Goal: Task Accomplishment & Management: Use online tool/utility

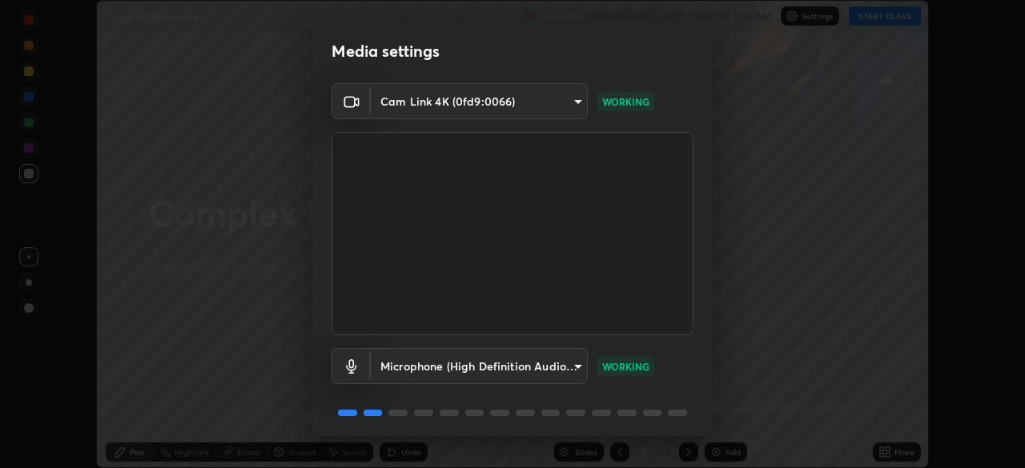
scroll to position [57, 0]
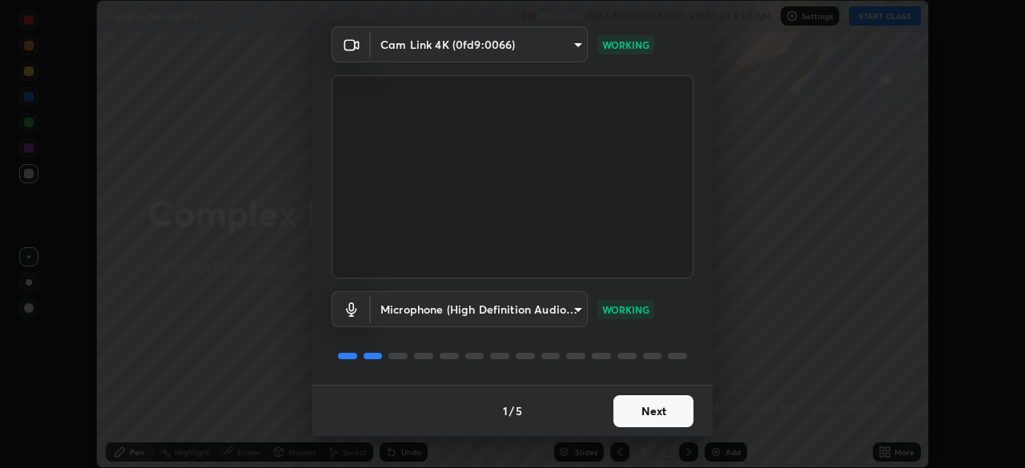
click at [649, 410] on button "Next" at bounding box center [653, 412] width 80 height 32
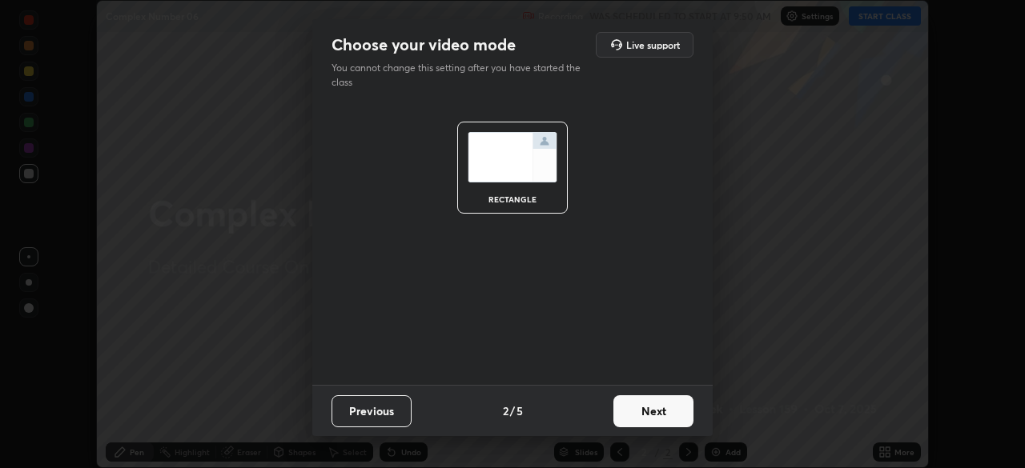
click at [672, 414] on button "Next" at bounding box center [653, 412] width 80 height 32
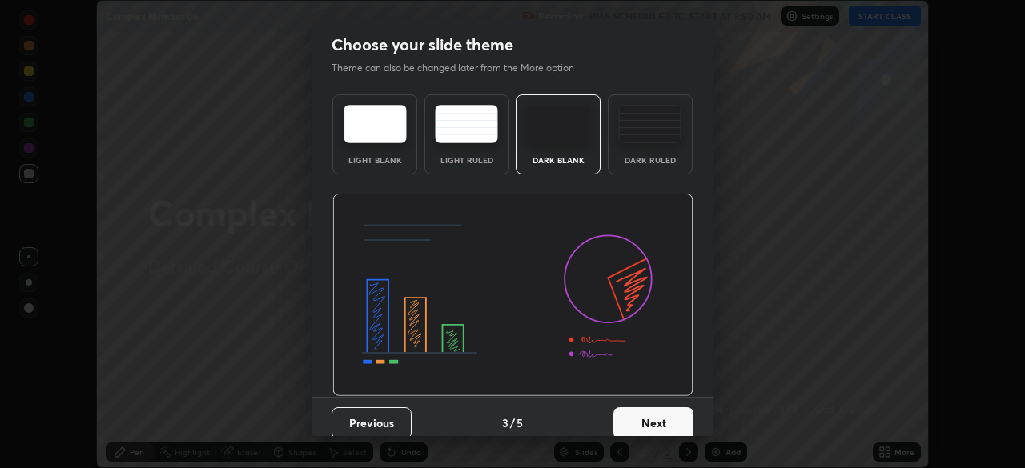
click at [663, 422] on button "Next" at bounding box center [653, 424] width 80 height 32
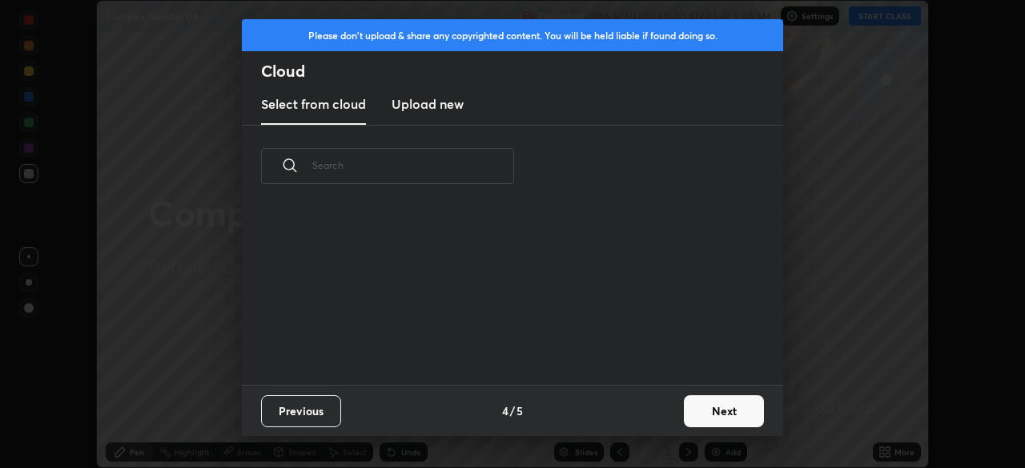
scroll to position [178, 514]
click at [711, 410] on button "Next" at bounding box center [724, 412] width 80 height 32
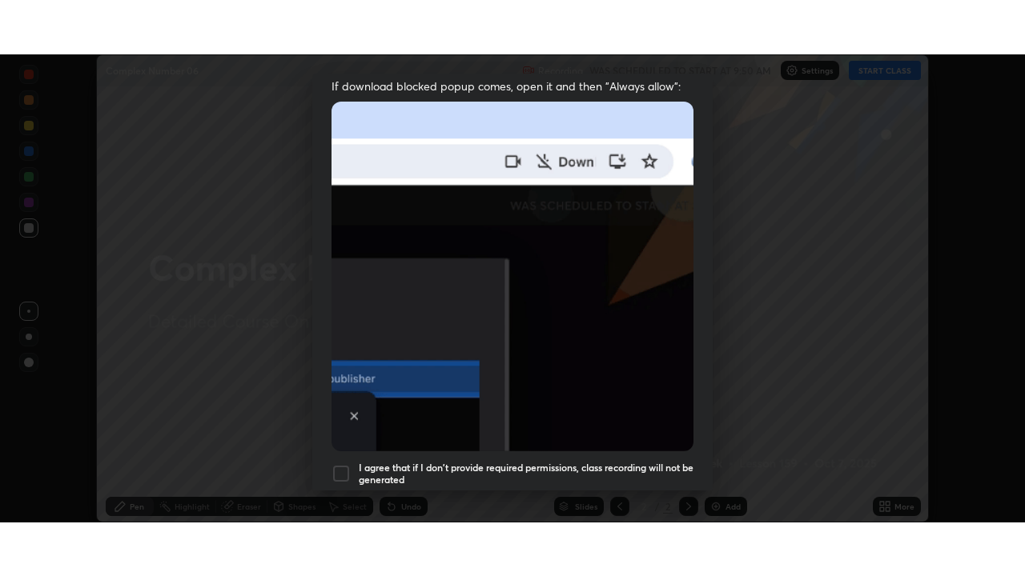
scroll to position [384, 0]
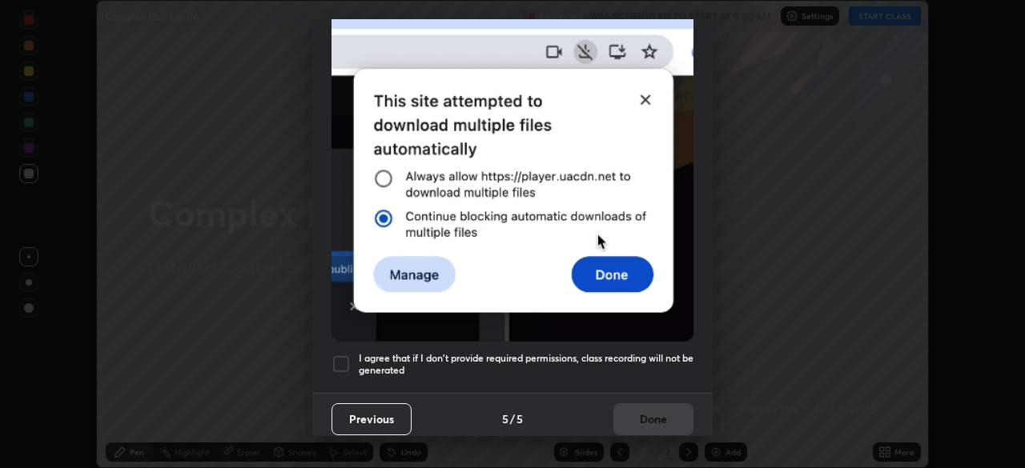
click at [342, 359] on div at bounding box center [340, 364] width 19 height 19
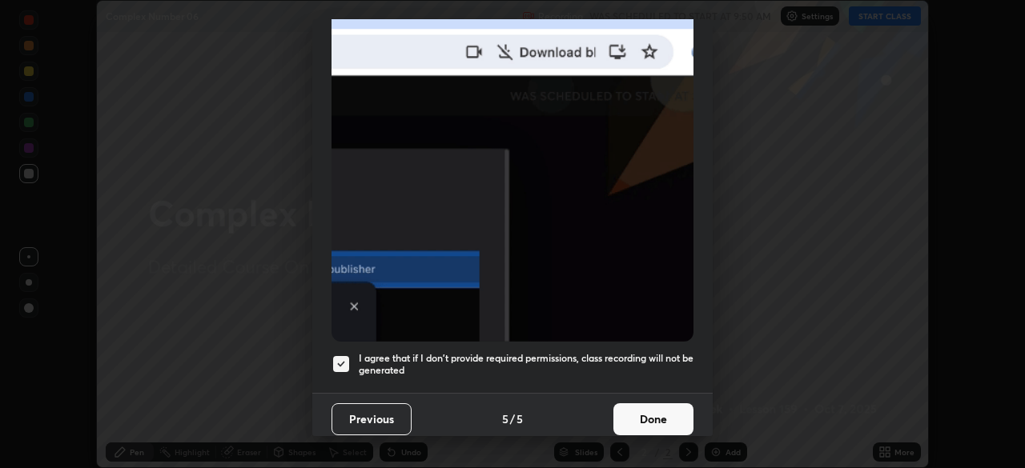
click at [642, 409] on button "Done" at bounding box center [653, 420] width 80 height 32
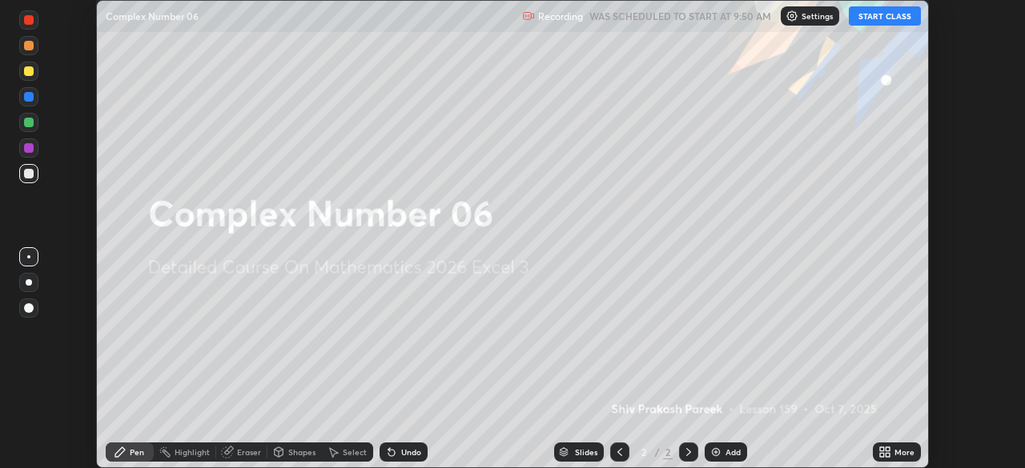
click at [862, 20] on button "START CLASS" at bounding box center [885, 15] width 72 height 19
click at [882, 448] on icon at bounding box center [882, 450] width 4 height 4
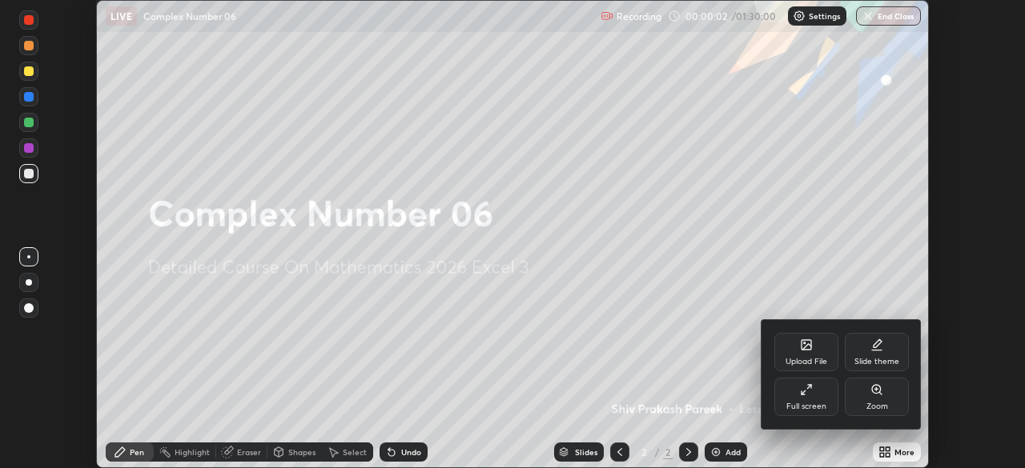
click at [875, 354] on div "Slide theme" at bounding box center [877, 352] width 64 height 38
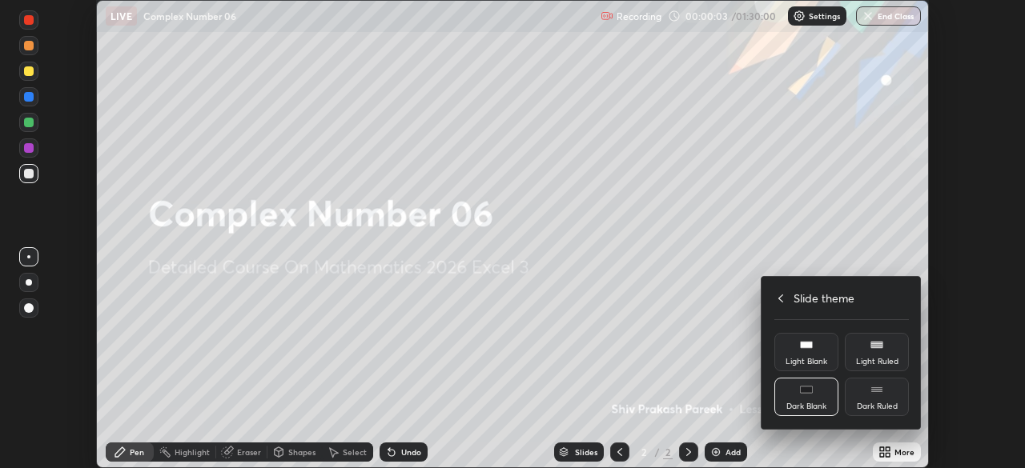
click at [883, 400] on div "Dark Ruled" at bounding box center [877, 397] width 64 height 38
click at [729, 361] on div at bounding box center [512, 234] width 1025 height 468
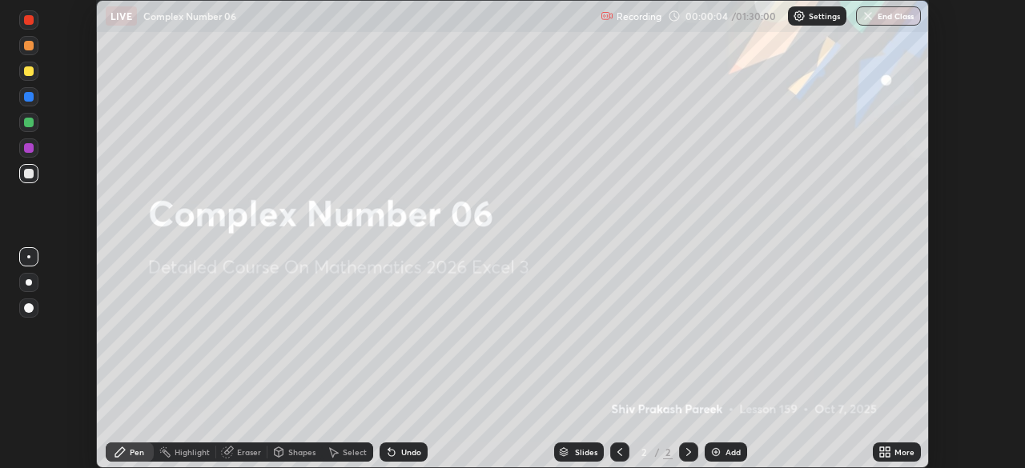
click at [732, 451] on div "Add" at bounding box center [732, 452] width 15 height 8
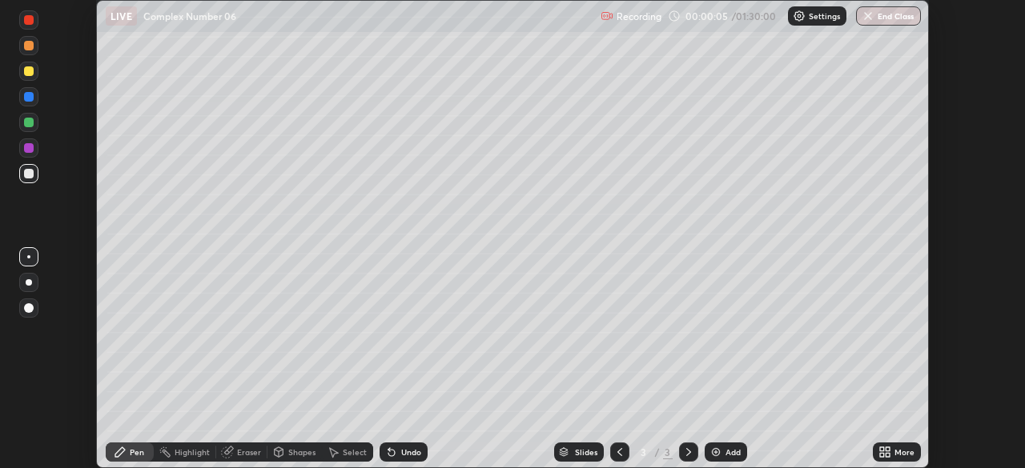
click at [898, 453] on div "More" at bounding box center [904, 452] width 20 height 8
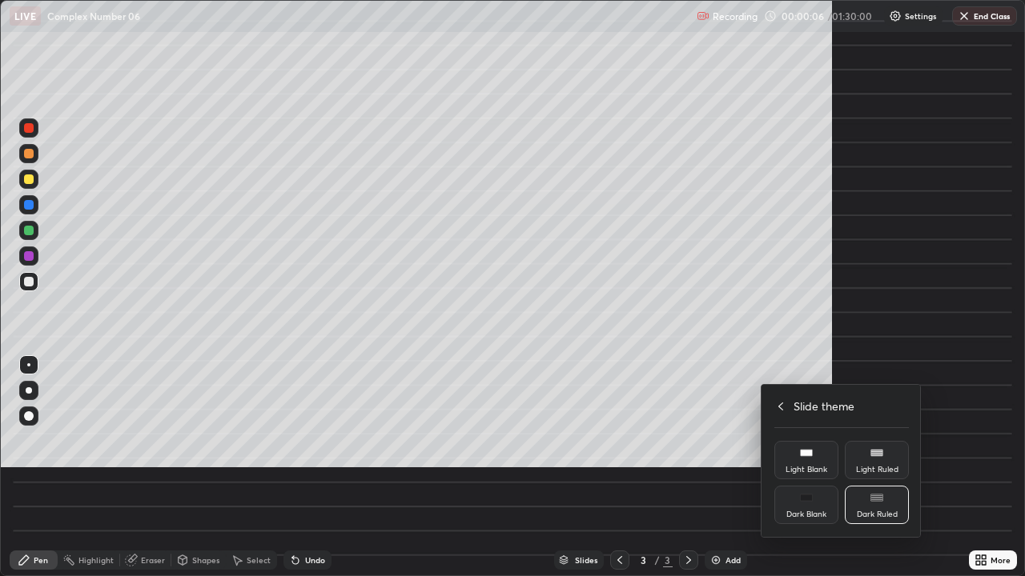
scroll to position [576, 1025]
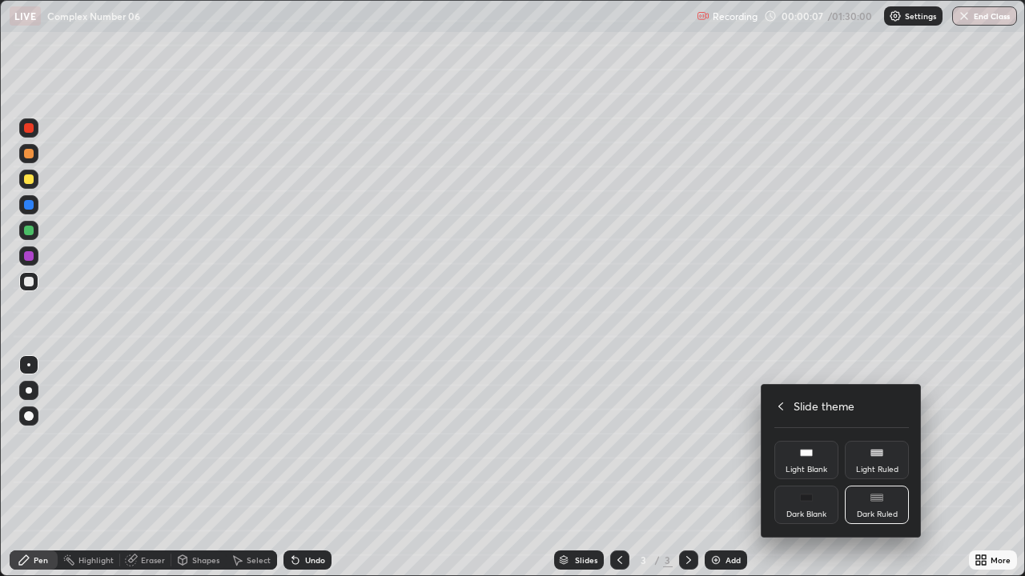
click at [675, 468] on div at bounding box center [512, 288] width 1025 height 576
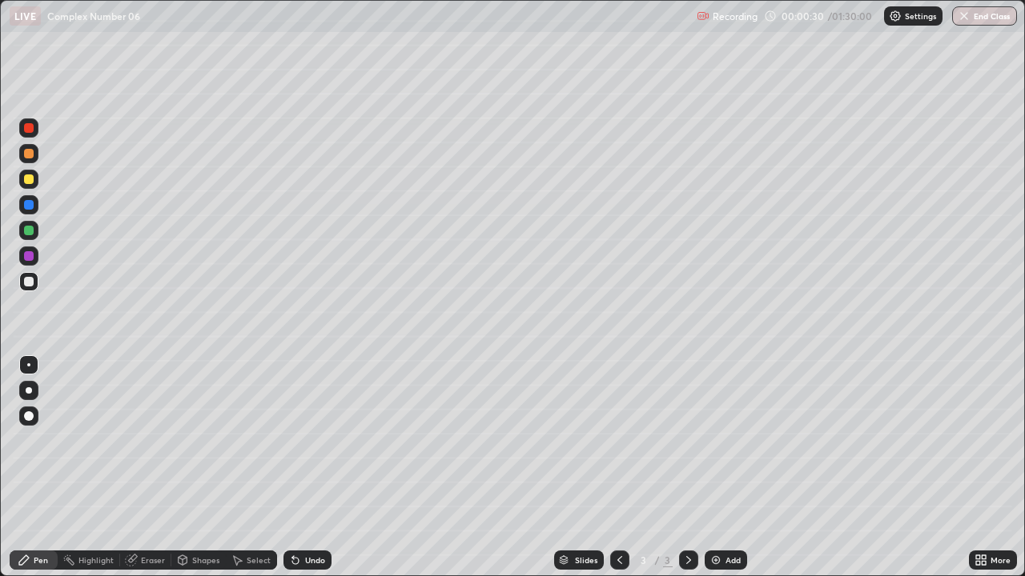
click at [26, 152] on div at bounding box center [29, 154] width 10 height 10
click at [315, 468] on div "Undo" at bounding box center [307, 560] width 48 height 19
click at [299, 468] on div "Undo" at bounding box center [307, 560] width 48 height 19
click at [730, 468] on div "Add" at bounding box center [732, 560] width 15 height 8
click at [619, 468] on icon at bounding box center [619, 560] width 13 height 13
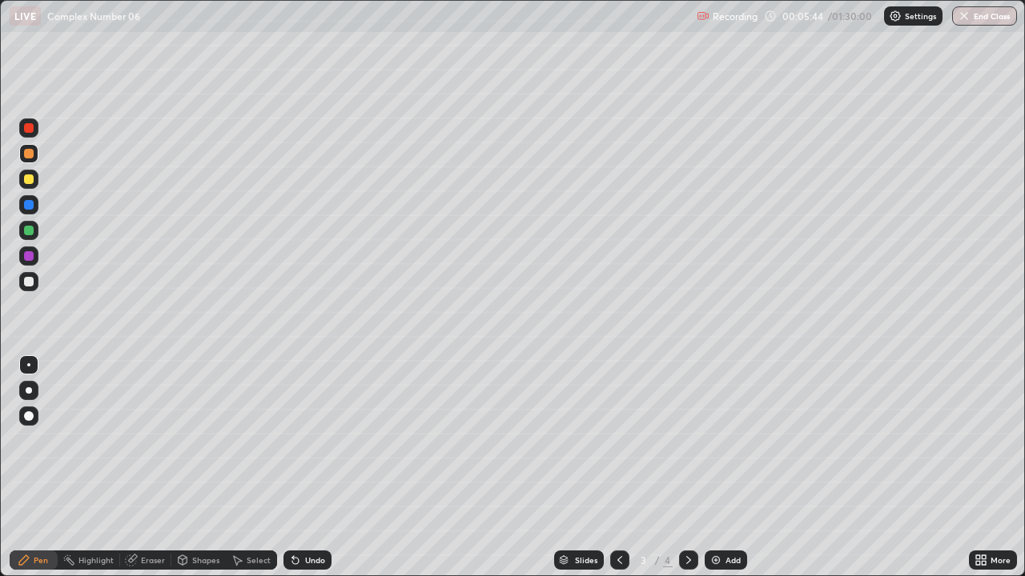
click at [31, 280] on div at bounding box center [29, 282] width 10 height 10
click at [27, 283] on div at bounding box center [29, 282] width 10 height 10
click at [27, 233] on div at bounding box center [29, 231] width 10 height 10
click at [30, 283] on div at bounding box center [29, 282] width 10 height 10
click at [725, 468] on div "Add" at bounding box center [732, 560] width 15 height 8
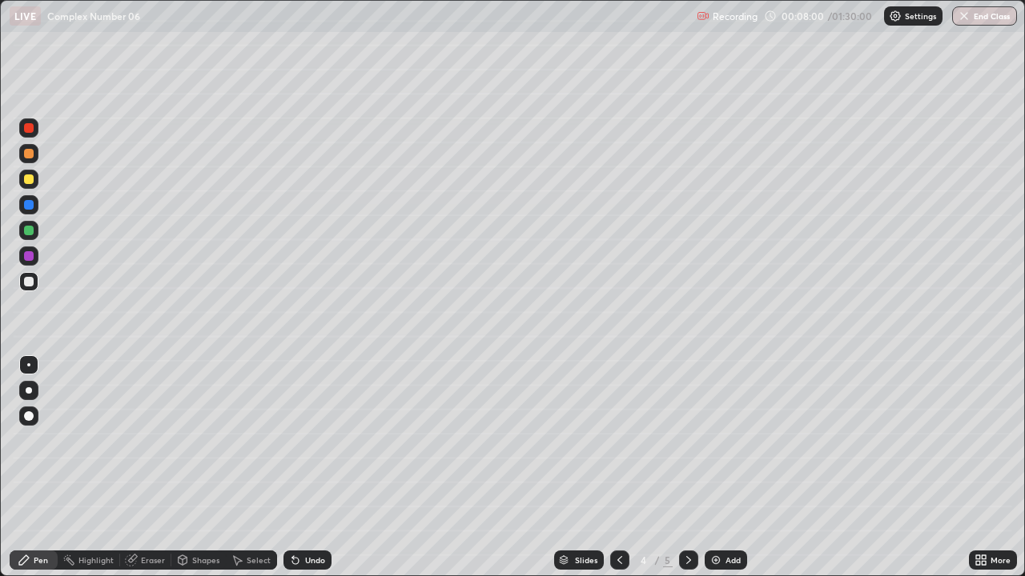
click at [305, 468] on div "Undo" at bounding box center [315, 560] width 20 height 8
click at [26, 287] on div at bounding box center [28, 281] width 19 height 19
click at [30, 231] on div at bounding box center [29, 231] width 10 height 10
click at [733, 468] on div "Add" at bounding box center [732, 560] width 15 height 8
click at [30, 287] on div at bounding box center [28, 281] width 19 height 19
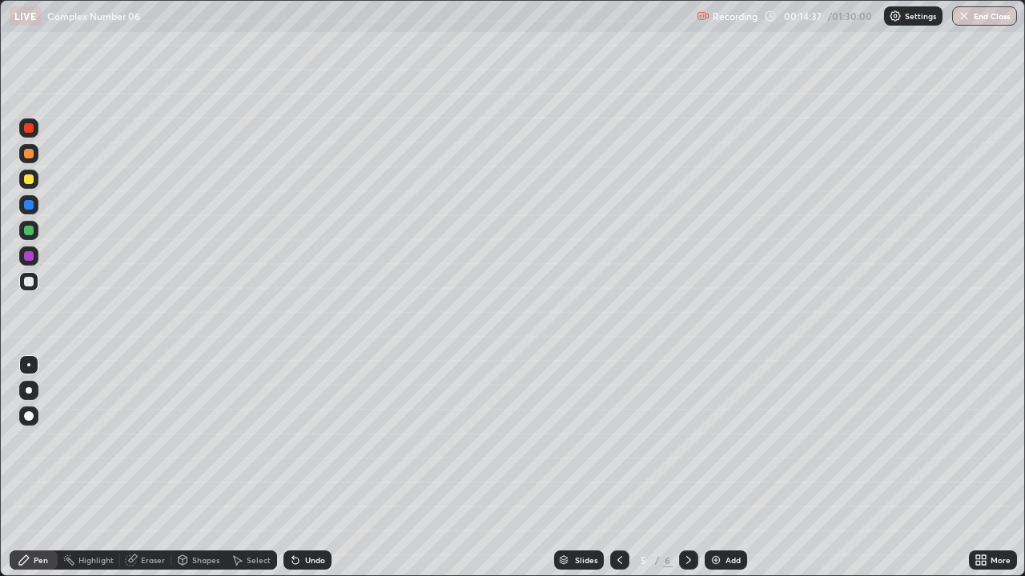
click at [687, 468] on icon at bounding box center [688, 560] width 5 height 8
click at [729, 468] on div "Add" at bounding box center [726, 560] width 42 height 19
click at [30, 229] on div at bounding box center [29, 231] width 10 height 10
click at [740, 468] on div "Add" at bounding box center [726, 560] width 42 height 19
click at [618, 468] on icon at bounding box center [619, 560] width 13 height 13
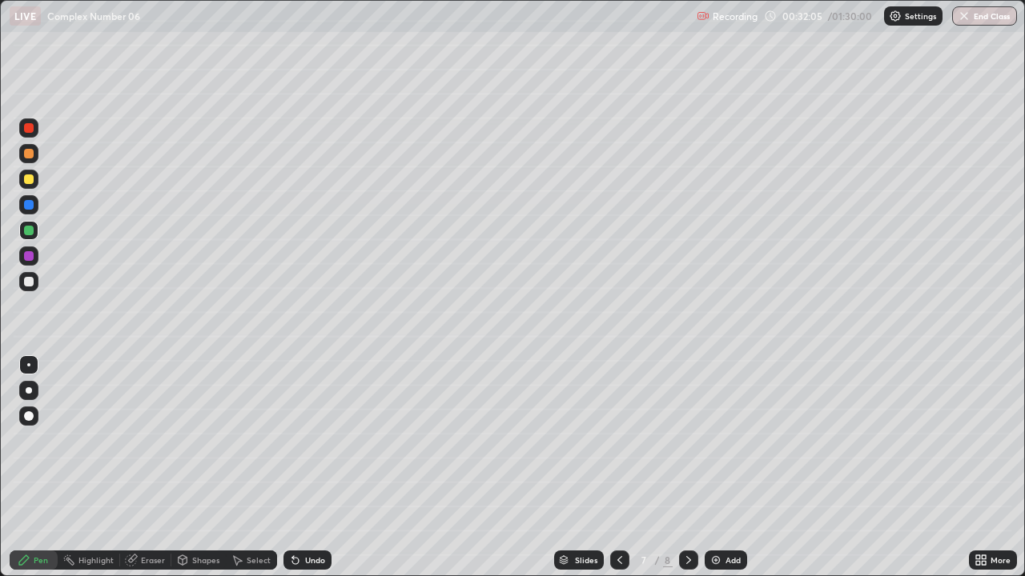
click at [695, 468] on div at bounding box center [688, 560] width 19 height 19
click at [722, 468] on div "Add" at bounding box center [726, 560] width 42 height 19
click at [30, 288] on div at bounding box center [28, 281] width 19 height 19
click at [725, 468] on div "Add" at bounding box center [732, 560] width 15 height 8
click at [30, 181] on div at bounding box center [29, 180] width 10 height 10
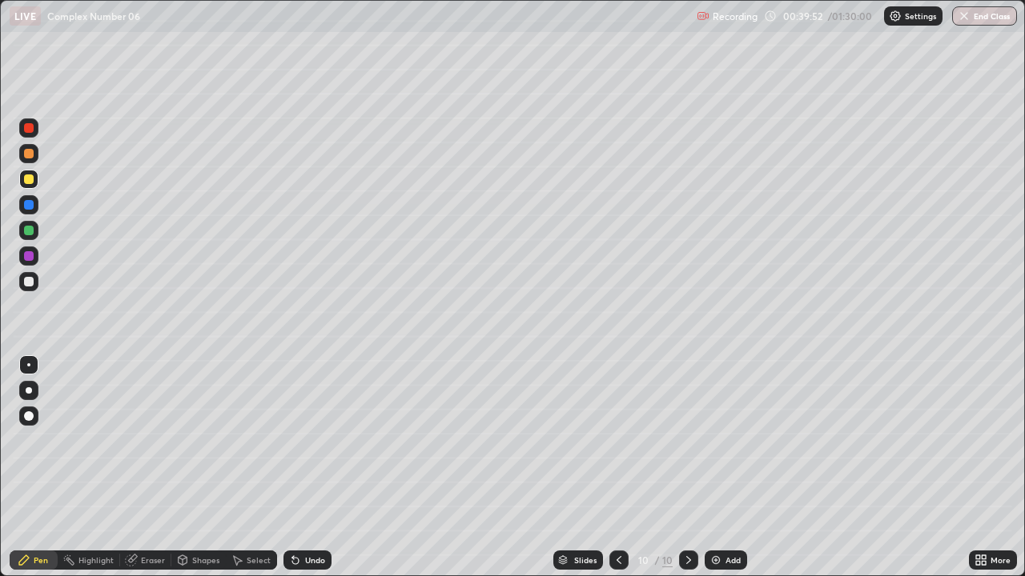
click at [30, 227] on div at bounding box center [29, 231] width 10 height 10
click at [30, 279] on div at bounding box center [29, 282] width 10 height 10
click at [28, 230] on div at bounding box center [29, 231] width 10 height 10
click at [302, 468] on div "Undo" at bounding box center [307, 560] width 48 height 19
click at [728, 468] on div "Add" at bounding box center [732, 560] width 15 height 8
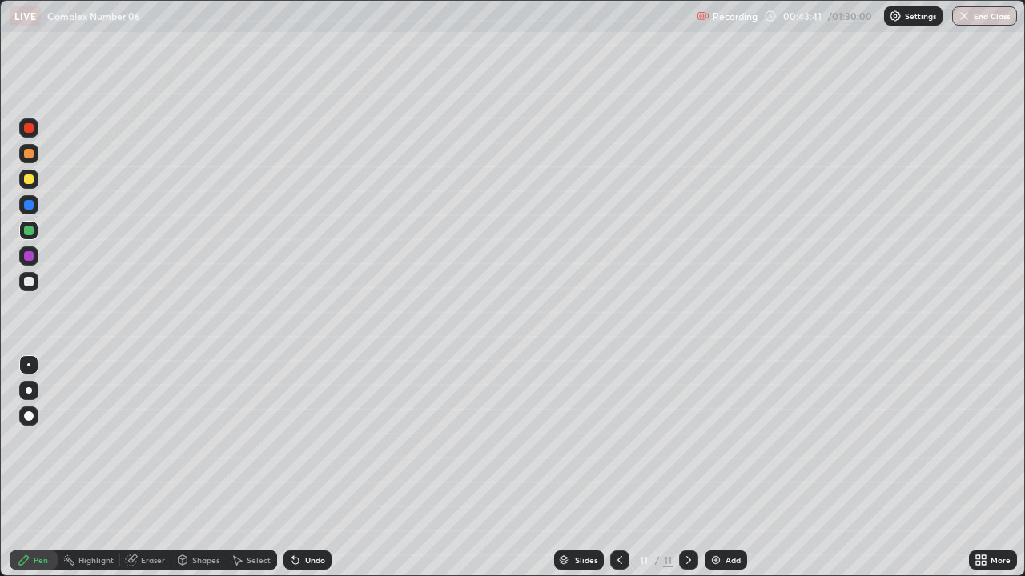
click at [29, 279] on div at bounding box center [29, 282] width 10 height 10
click at [617, 468] on icon at bounding box center [619, 560] width 13 height 13
click at [689, 468] on icon at bounding box center [688, 560] width 13 height 13
click at [722, 468] on div "Add" at bounding box center [726, 560] width 42 height 19
click at [625, 468] on div at bounding box center [619, 560] width 19 height 19
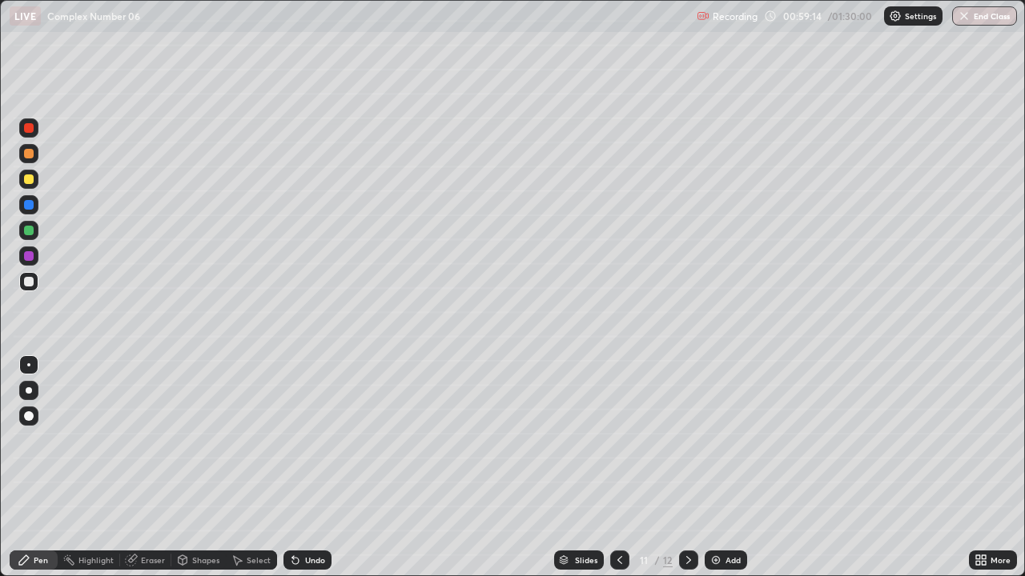
click at [688, 468] on icon at bounding box center [688, 560] width 13 height 13
click at [321, 468] on div "Undo" at bounding box center [307, 560] width 48 height 19
click at [29, 283] on div at bounding box center [29, 282] width 10 height 10
click at [28, 181] on div at bounding box center [29, 180] width 10 height 10
click at [156, 468] on div "Eraser" at bounding box center [145, 560] width 51 height 19
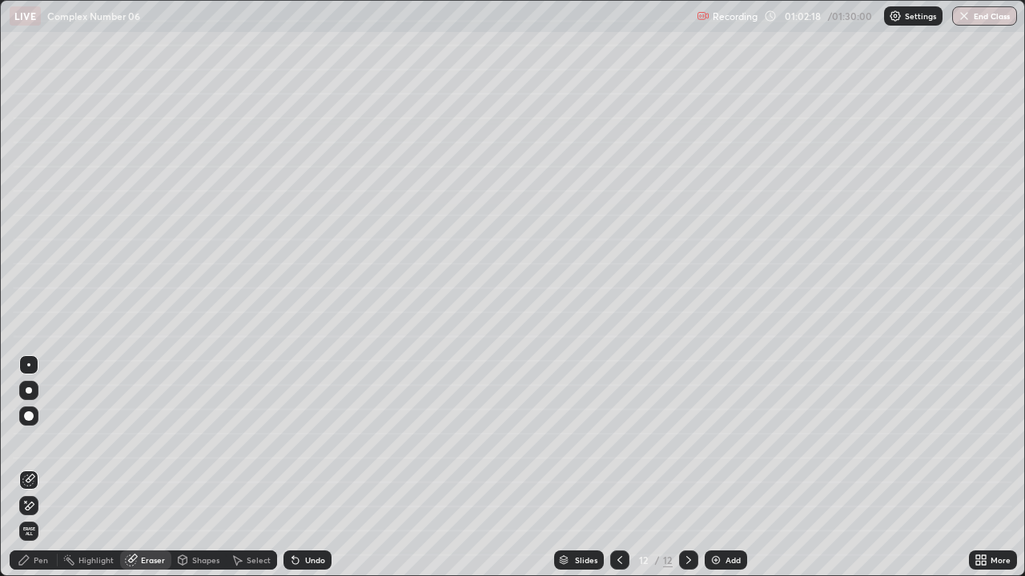
click at [46, 468] on div "Pen" at bounding box center [34, 560] width 48 height 19
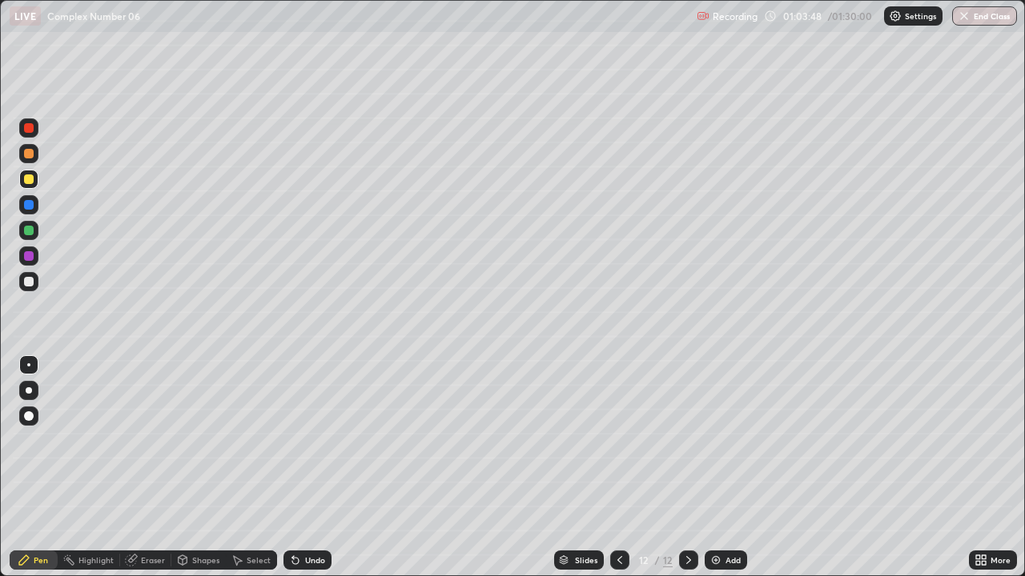
click at [735, 468] on div "Add" at bounding box center [732, 560] width 15 height 8
click at [733, 468] on div "Add" at bounding box center [732, 560] width 15 height 8
click at [303, 468] on div "Undo" at bounding box center [307, 560] width 48 height 19
click at [30, 236] on div at bounding box center [28, 230] width 19 height 19
click at [32, 281] on div at bounding box center [29, 282] width 10 height 10
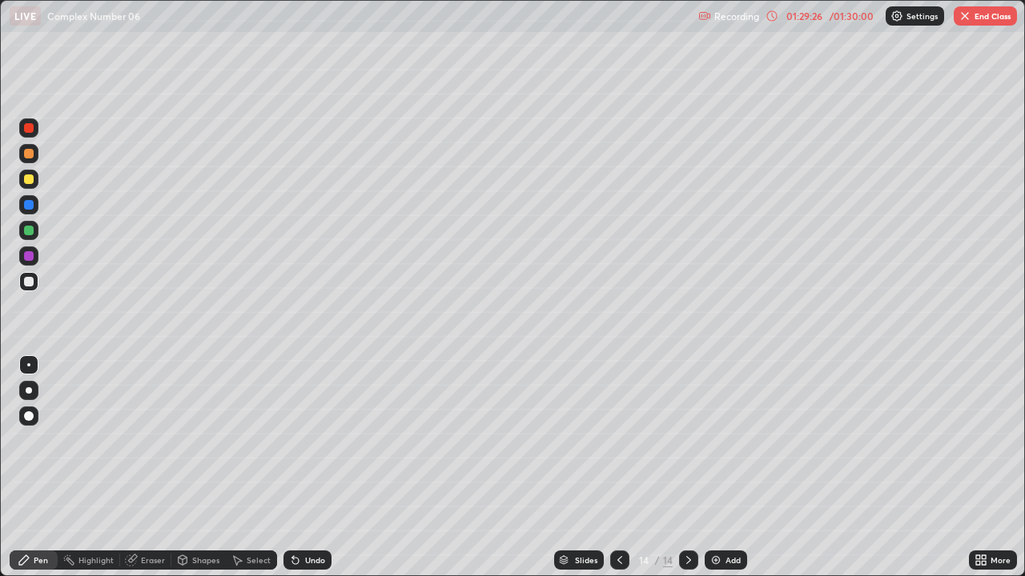
click at [31, 231] on div at bounding box center [29, 231] width 10 height 10
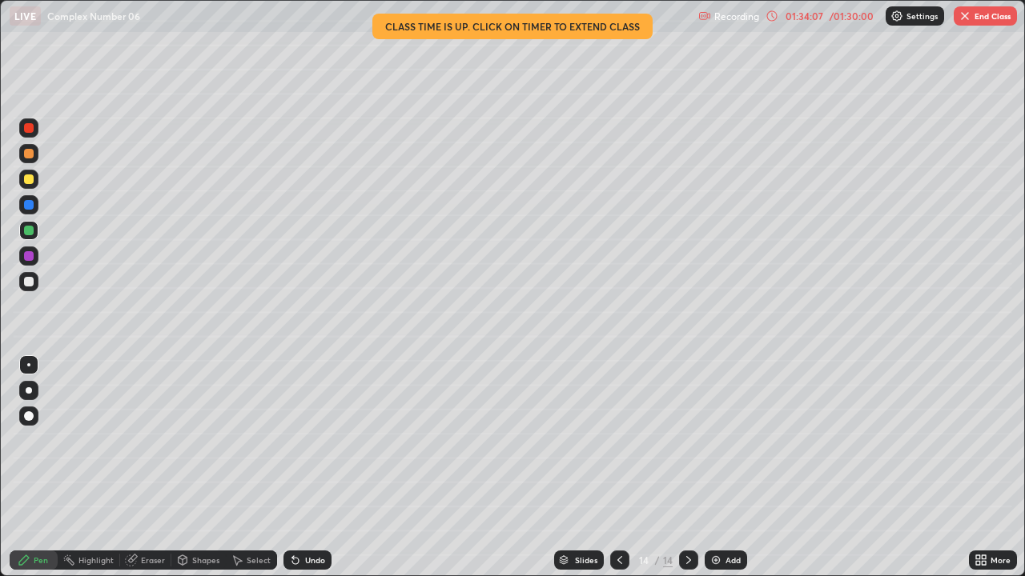
click at [978, 468] on div "More" at bounding box center [993, 560] width 48 height 32
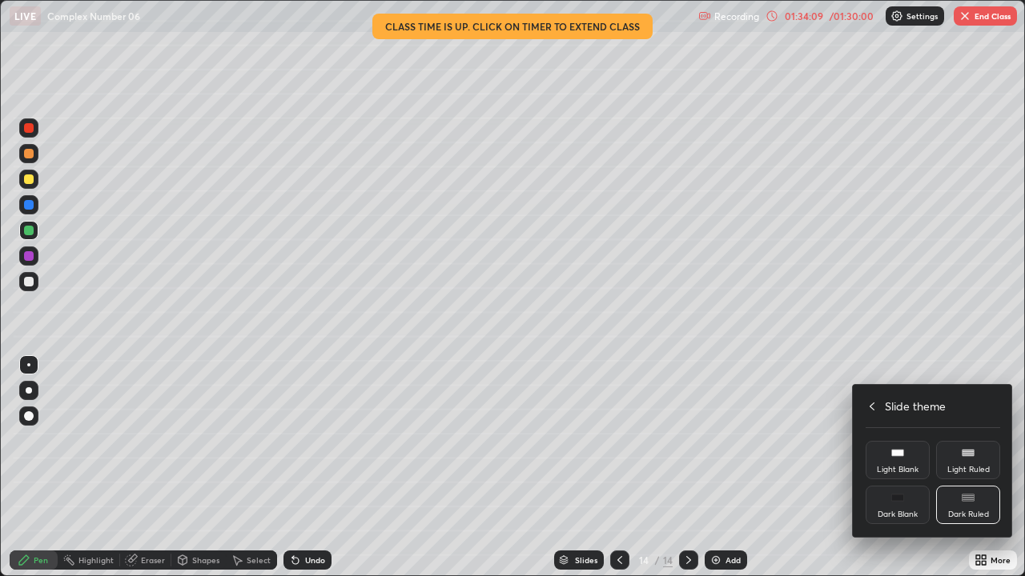
click at [963, 364] on div at bounding box center [512, 288] width 1025 height 576
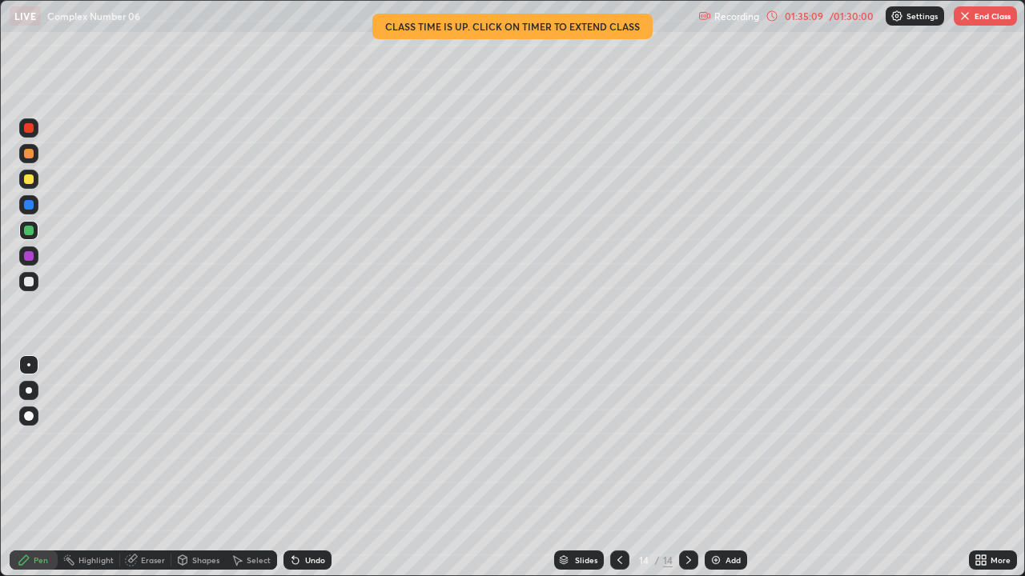
click at [143, 468] on div "Eraser" at bounding box center [153, 560] width 24 height 8
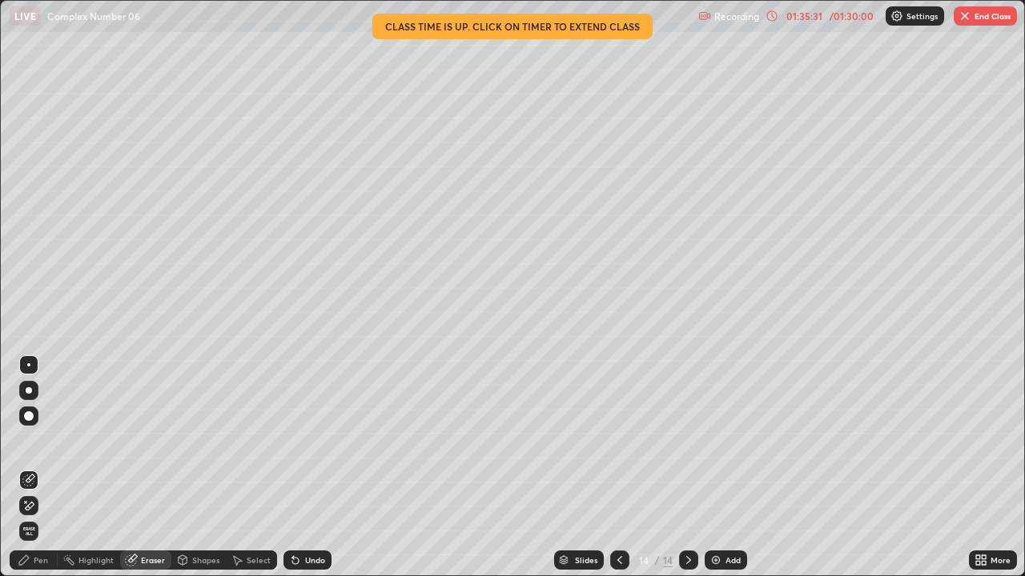
click at [964, 20] on img "button" at bounding box center [964, 16] width 13 height 13
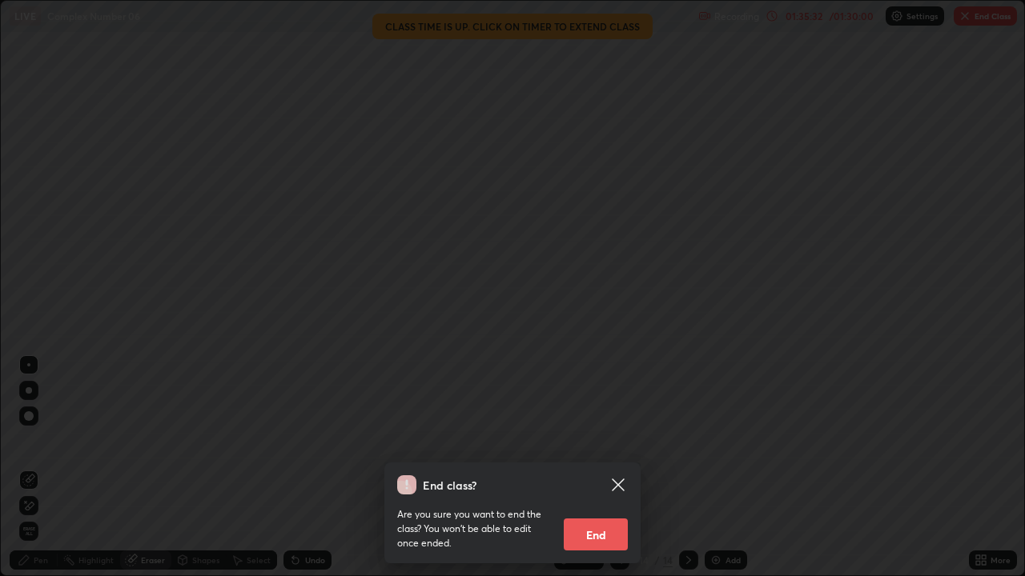
click at [600, 468] on button "End" at bounding box center [596, 535] width 64 height 32
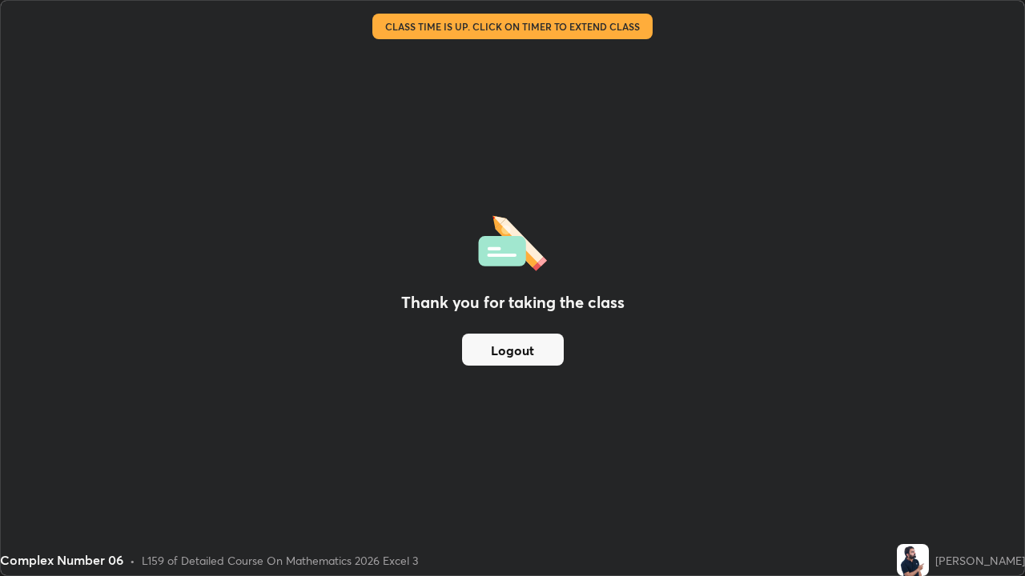
click at [533, 342] on button "Logout" at bounding box center [513, 350] width 102 height 32
click at [532, 340] on button "Logout" at bounding box center [513, 350] width 102 height 32
